Goal: Complete application form

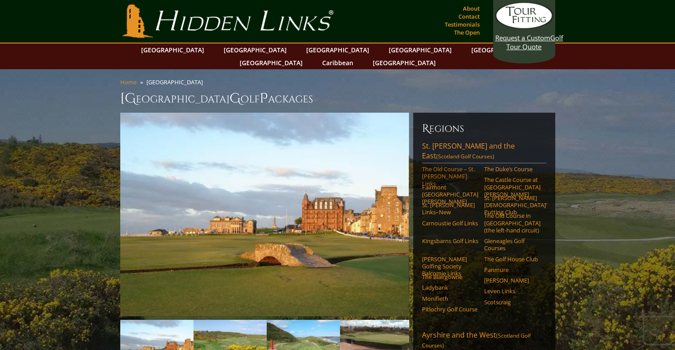
click at [428, 166] on link "The Old Course – St. [PERSON_NAME] Links" at bounding box center [450, 177] width 56 height 22
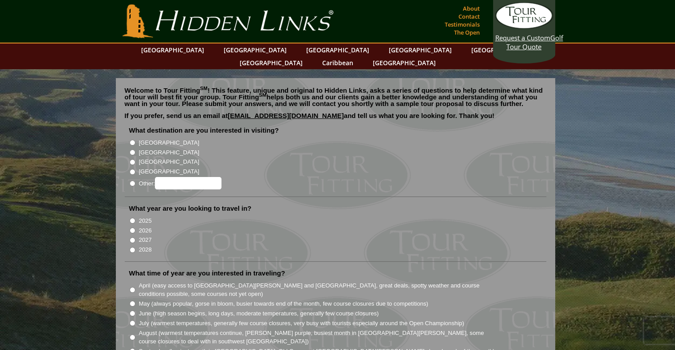
click at [135, 150] on input "[GEOGRAPHIC_DATA]" at bounding box center [133, 153] width 6 height 6
radio input "true"
click at [131, 238] on input "2027" at bounding box center [133, 241] width 6 height 6
radio input "true"
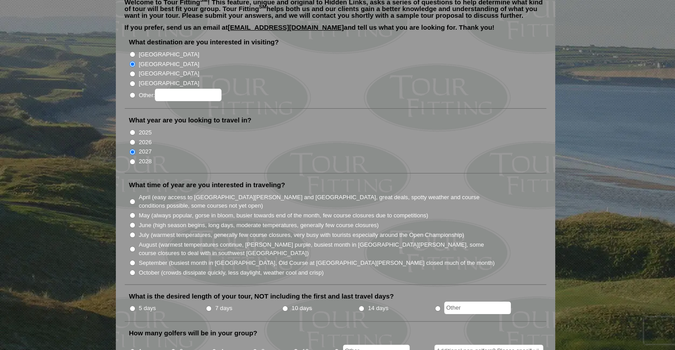
scroll to position [88, 0]
click at [132, 232] on input "July (warmest temperatures, generally few course closures, very busy with touri…" at bounding box center [133, 235] width 6 height 6
radio input "true"
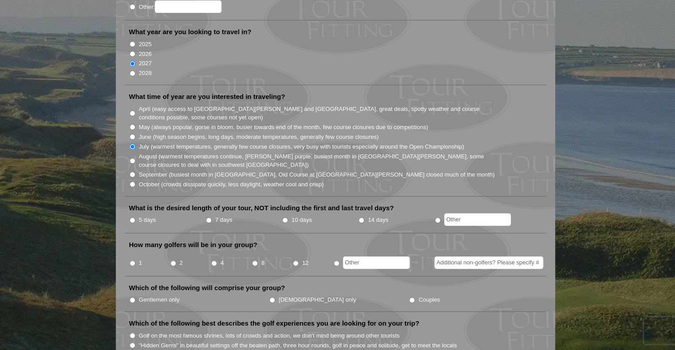
scroll to position [177, 0]
click at [284, 218] on input "10 days" at bounding box center [285, 221] width 6 height 6
radio input "true"
click at [212, 261] on input "4" at bounding box center [214, 264] width 6 height 6
radio input "true"
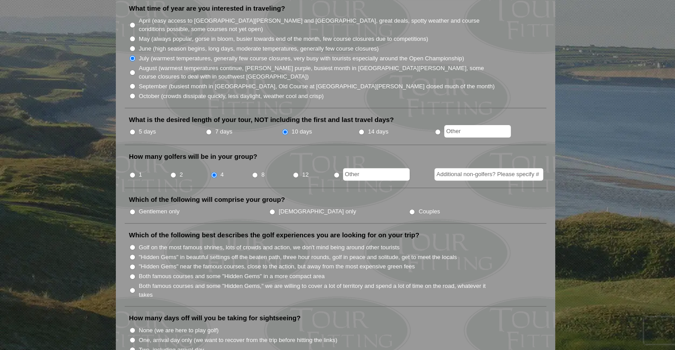
click at [134, 209] on input "Gentlemen only" at bounding box center [133, 212] width 6 height 6
radio input "true"
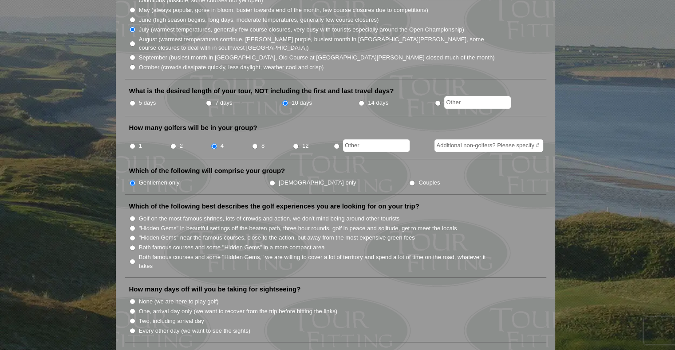
click at [133, 216] on input "Golf on the most famous shrines, lots of crowds and action, we don't mind being…" at bounding box center [133, 219] width 6 height 6
radio input "true"
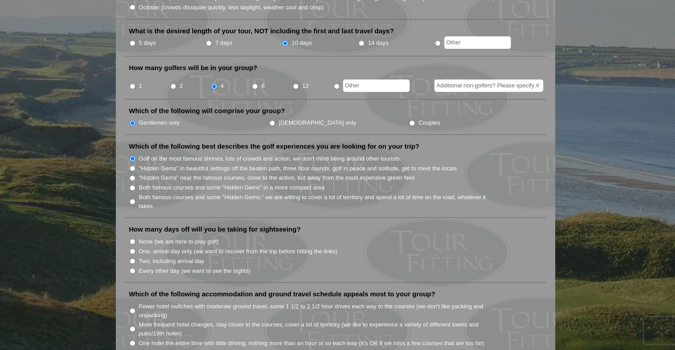
scroll to position [354, 0]
click at [131, 258] on input "Two, including arrival day" at bounding box center [133, 261] width 6 height 6
radio input "true"
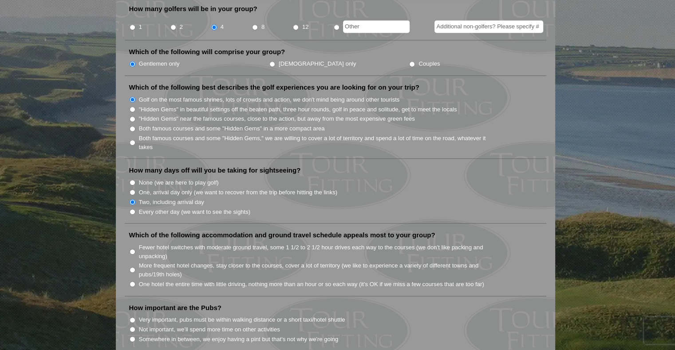
scroll to position [413, 0]
click at [132, 267] on input "More frequent hotel changes, stay closer to the courses, cover a lot of territo…" at bounding box center [133, 270] width 6 height 6
radio input "true"
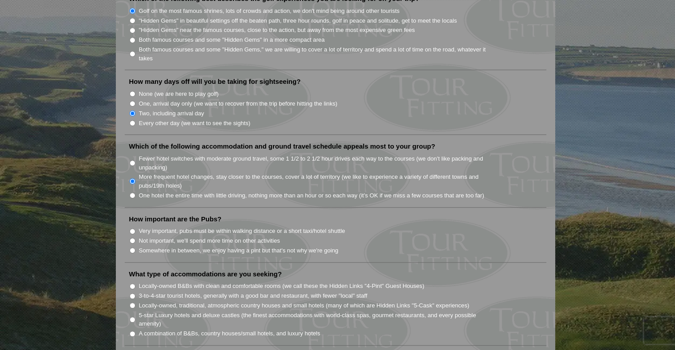
scroll to position [502, 0]
click at [132, 226] on li "Very important, pubs must be within walking distance or a short taxi/hotel shut…" at bounding box center [339, 231] width 420 height 10
click at [131, 229] on input "Very important, pubs must be within walking distance or a short taxi/hotel shut…" at bounding box center [133, 232] width 6 height 6
radio input "true"
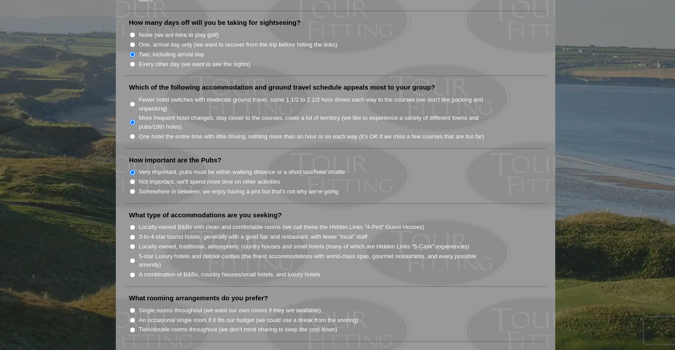
scroll to position [561, 0]
click at [133, 243] on input "Locally-owned, traditional, atmospheric country houses and small hotels (many o…" at bounding box center [133, 246] width 6 height 6
radio input "true"
click at [132, 258] on input "5-star Luxury hotels and deluxe castles (the finest accommodations with world-c…" at bounding box center [133, 261] width 6 height 6
radio input "true"
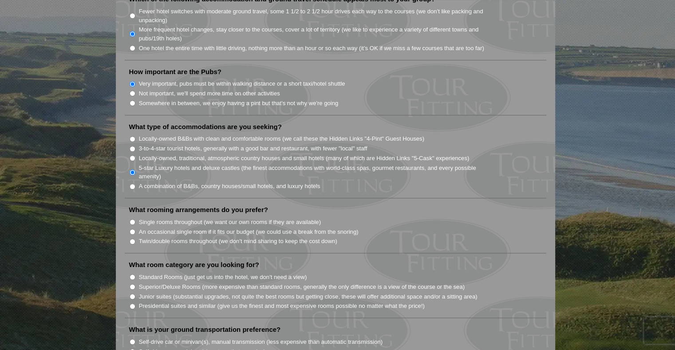
scroll to position [650, 0]
click at [131, 219] on input "Single rooms throughout (we want our own rooms if they are available)" at bounding box center [133, 222] width 6 height 6
radio input "true"
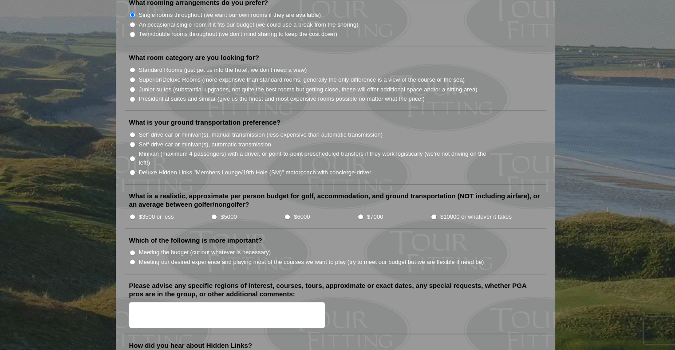
scroll to position [857, 0]
click at [433, 214] on input "$10000 or whatever it takes" at bounding box center [434, 217] width 6 height 6
radio input "true"
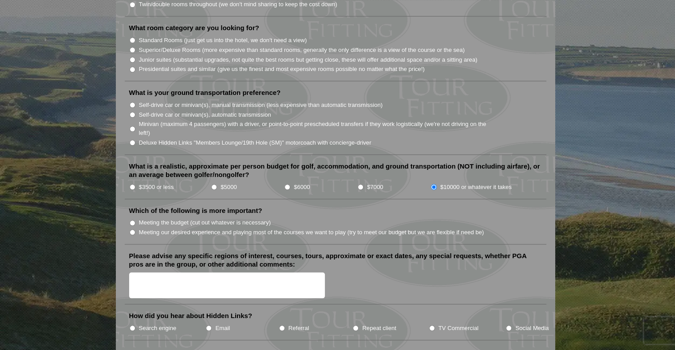
scroll to position [886, 0]
click at [135, 230] on input "Meeting our desired experience and playing most of the courses we want to play …" at bounding box center [133, 233] width 6 height 6
radio input "true"
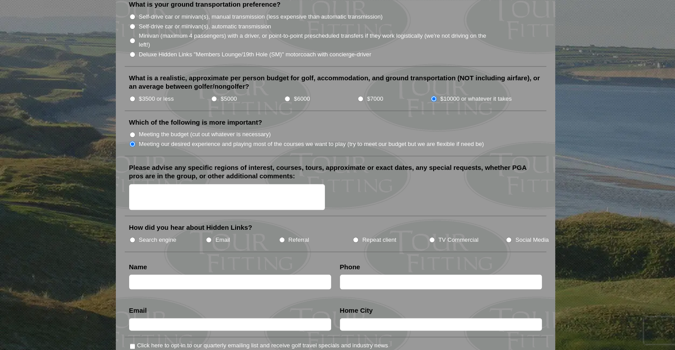
scroll to position [975, 0]
click at [134, 237] on input "Search engine" at bounding box center [133, 240] width 6 height 6
radio input "true"
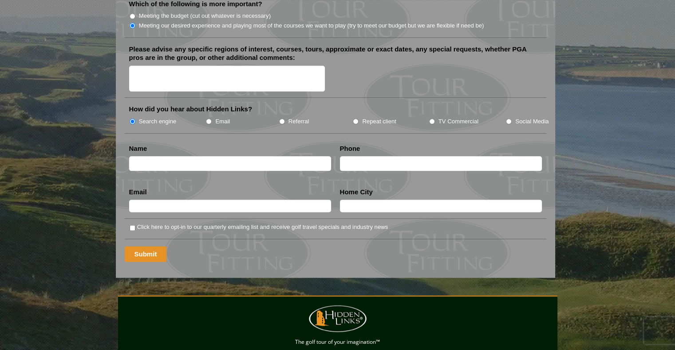
scroll to position [1093, 0]
click at [175, 156] on input "text" at bounding box center [230, 163] width 202 height 15
type input "Gordon"
type input "5406451044"
type input "CPTBrannan@aol.com"
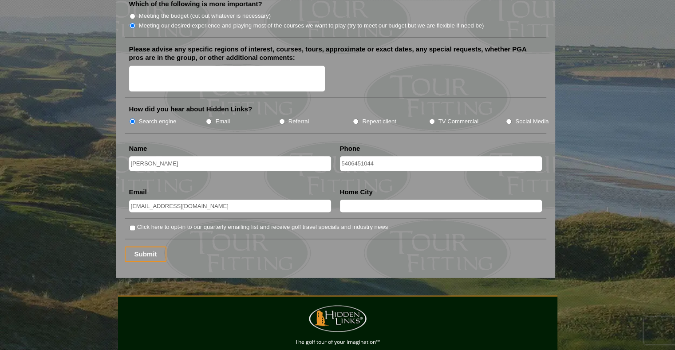
type input "Lorton, VA"
drag, startPoint x: 394, startPoint y: 144, endPoint x: 318, endPoint y: 145, distance: 75.9
click at [385, 156] on input "5406451044" at bounding box center [441, 163] width 202 height 15
type input "5406451055"
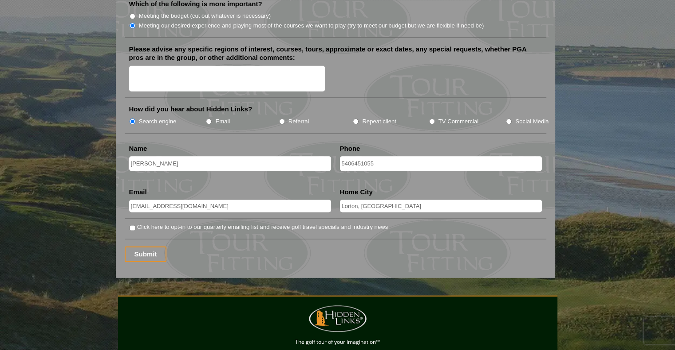
drag, startPoint x: 393, startPoint y: 186, endPoint x: 306, endPoint y: 183, distance: 87.5
type input "oakton, VA"
click at [156, 156] on input "Gordon" at bounding box center [230, 163] width 202 height 15
click at [133, 156] on input "Gordon" at bounding box center [230, 163] width 202 height 15
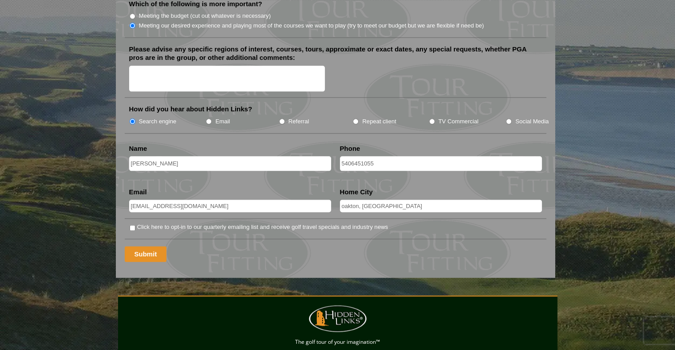
type input "Gordon Lawson"
click at [146, 246] on input "Submit" at bounding box center [146, 254] width 42 height 16
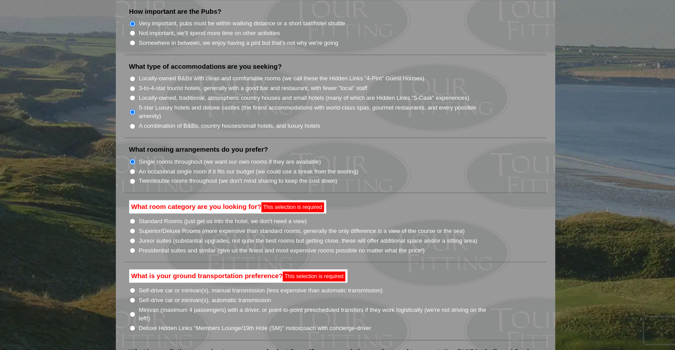
scroll to position [709, 0]
click at [132, 248] on input "Presidential suites and similar (give us the finest and most expensive rooms po…" at bounding box center [133, 251] width 6 height 6
radio input "true"
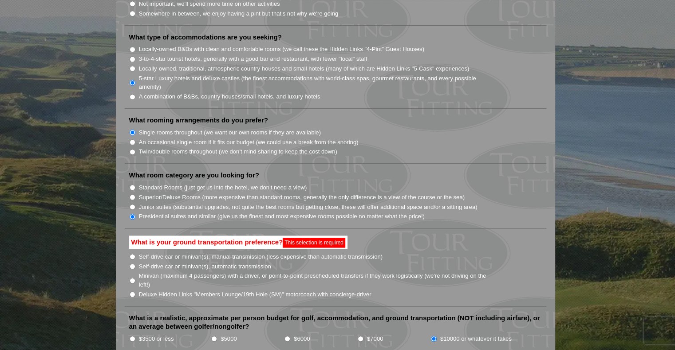
scroll to position [739, 0]
click at [132, 292] on input "Deluxe Hidden Links "Members Lounge/19th Hole (SM)" motorcoach with concierge-d…" at bounding box center [133, 295] width 6 height 6
radio input "true"
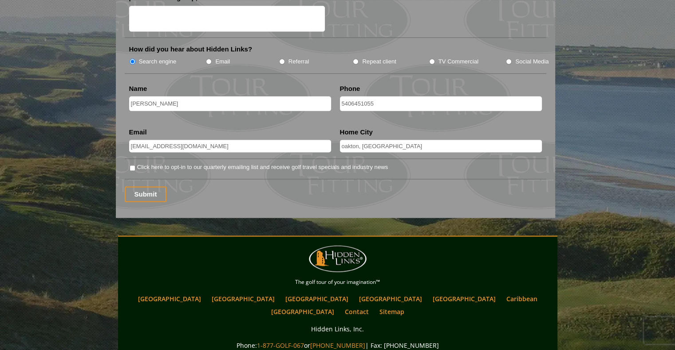
scroll to position [1153, 0]
click at [143, 186] on input "Submit" at bounding box center [146, 194] width 42 height 16
